Goal: Entertainment & Leisure: Consume media (video, audio)

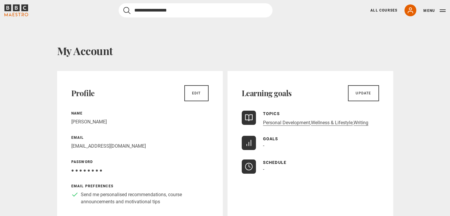
click at [219, 11] on input "Search" at bounding box center [196, 10] width 154 height 14
type input "*****"
click at [123, 7] on button "submit" at bounding box center [126, 10] width 7 height 7
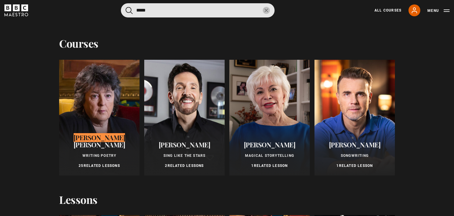
click at [132, 100] on div at bounding box center [99, 118] width 80 height 116
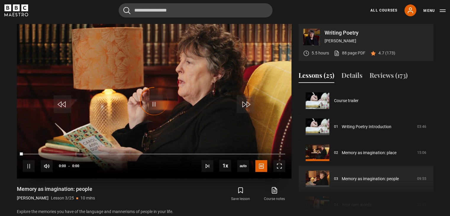
scroll to position [52, 0]
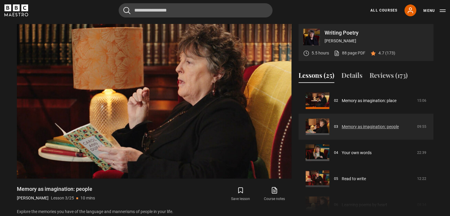
click at [375, 129] on link "Memory as imagination: people" at bounding box center [369, 127] width 57 height 6
click at [280, 169] on video-js "Video Player is loading. Play Lesson Memory as imagination: people 10s Skip Bac…" at bounding box center [154, 101] width 274 height 154
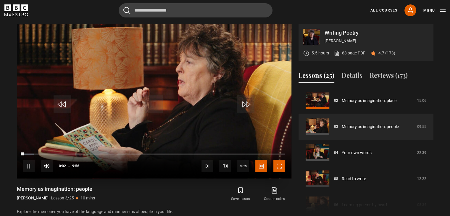
drag, startPoint x: 280, startPoint y: 169, endPoint x: 280, endPoint y: 195, distance: 25.1
click at [280, 169] on span "Video Player" at bounding box center [279, 166] width 12 height 12
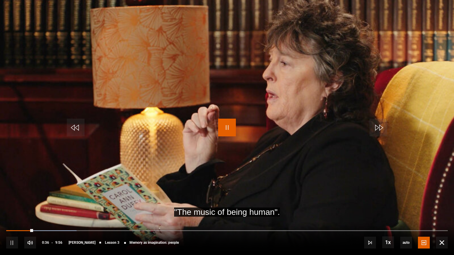
click at [234, 128] on span "Video Player" at bounding box center [227, 128] width 18 height 18
click at [225, 126] on span "Video Player" at bounding box center [227, 128] width 18 height 18
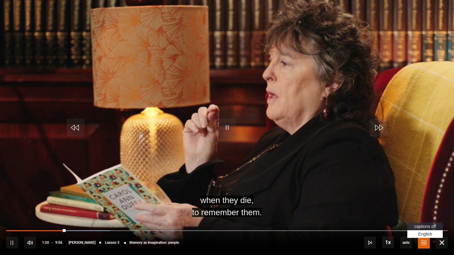
click at [421, 216] on li "captions off" at bounding box center [424, 227] width 35 height 8
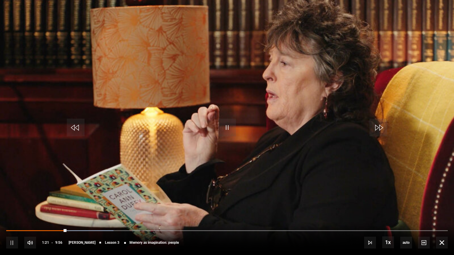
click at [417, 200] on video "Video Player" at bounding box center [227, 127] width 454 height 255
click at [237, 127] on video "Video Player" at bounding box center [227, 127] width 454 height 255
click at [251, 216] on div "10s Skip Back 10 seconds Pause 10s Skip Forward 10 seconds Loaded : 24.33% 9:16…" at bounding box center [227, 239] width 454 height 33
click at [373, 13] on video "Video Player" at bounding box center [227, 127] width 454 height 255
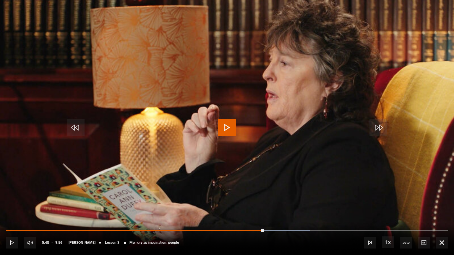
click at [373, 13] on video "Video Player" at bounding box center [227, 127] width 454 height 255
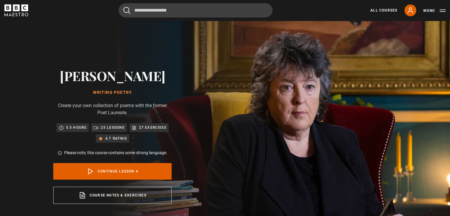
scroll to position [78, 0]
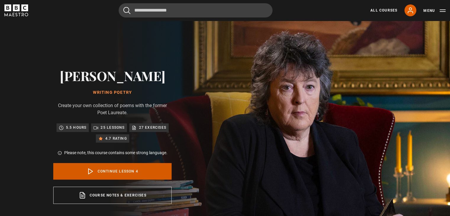
click at [102, 168] on link "Continue lesson 4" at bounding box center [112, 171] width 118 height 17
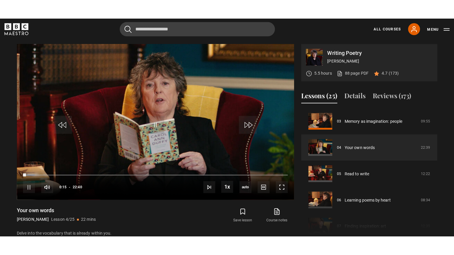
scroll to position [251, 0]
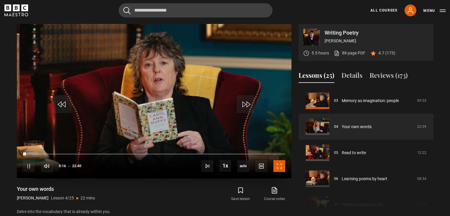
click at [283, 165] on span "Video Player" at bounding box center [279, 166] width 12 height 12
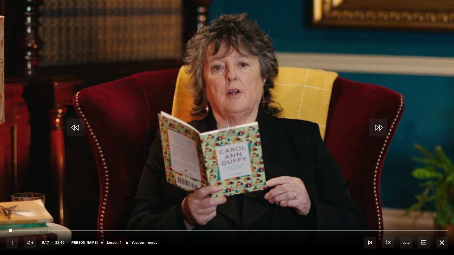
click at [249, 106] on video "Video Player" at bounding box center [227, 127] width 454 height 255
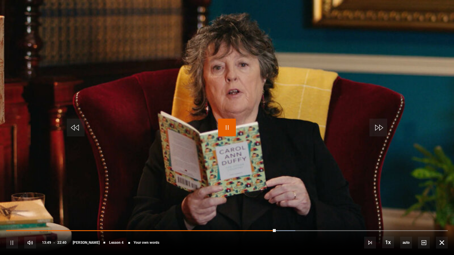
click at [223, 127] on span "Video Player" at bounding box center [227, 128] width 18 height 18
